Goal: Transaction & Acquisition: Purchase product/service

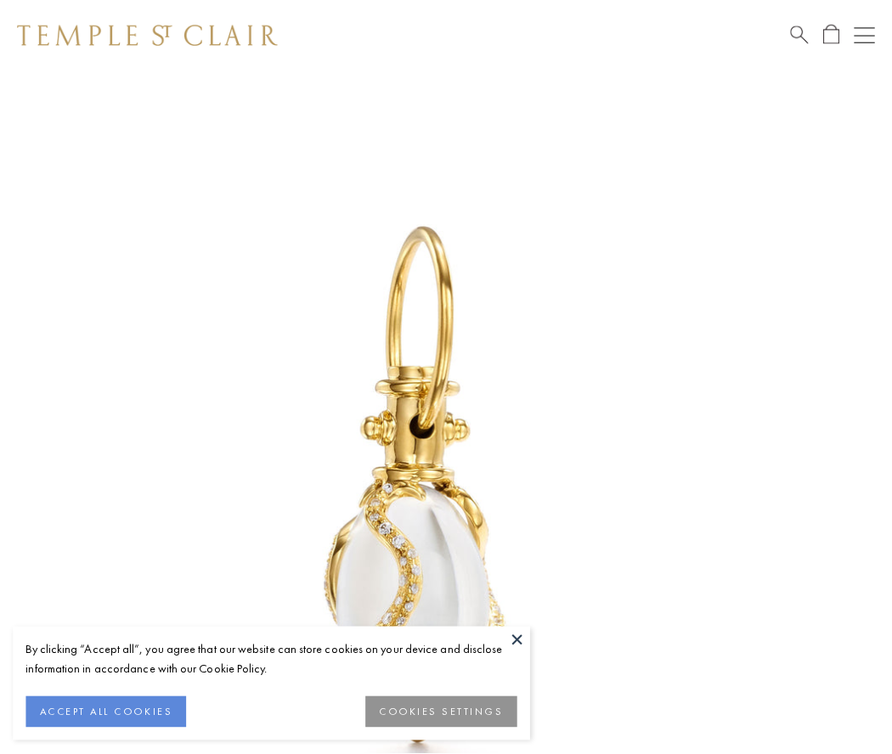
scroll to position [7, 0]
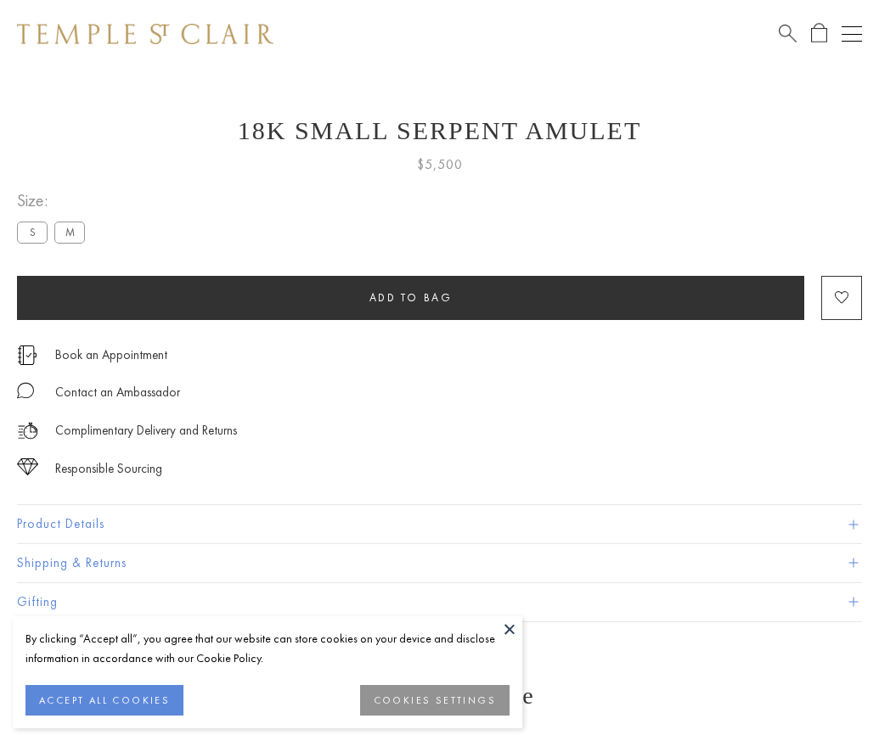
click at [410, 297] on span "Add to bag" at bounding box center [410, 297] width 83 height 14
